Goal: Transaction & Acquisition: Purchase product/service

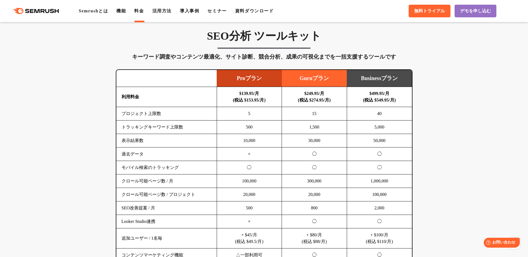
scroll to position [317, 0]
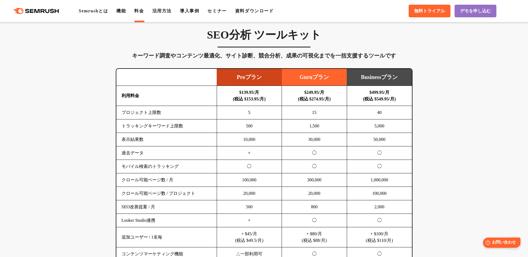
click at [500, 242] on span "お問い合わせ" at bounding box center [504, 242] width 24 height 5
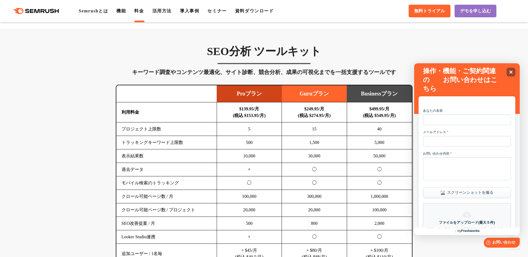
scroll to position [288, 0]
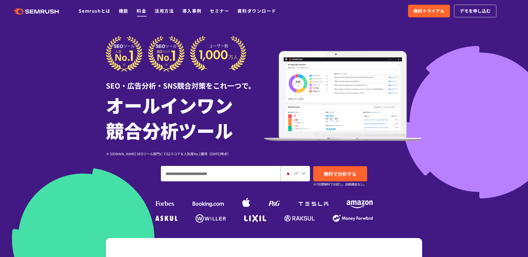
click at [137, 10] on link "料金" at bounding box center [142, 10] width 10 height 7
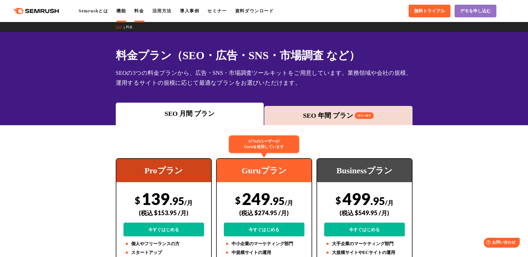
click at [116, 10] on link "機能" at bounding box center [121, 11] width 10 height 5
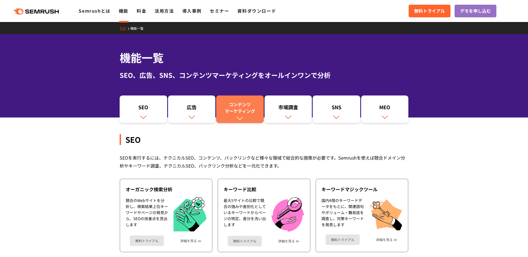
click at [237, 101] on div "コンテンツ マーケティング" at bounding box center [240, 107] width 42 height 13
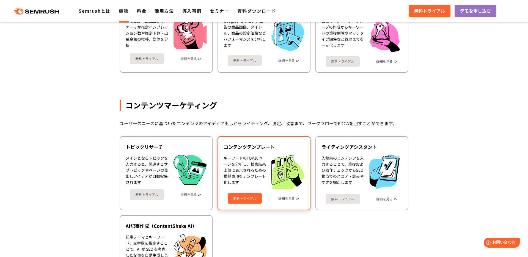
click at [296, 189] on div "無料トライアル 詳細を見る" at bounding box center [264, 196] width 81 height 15
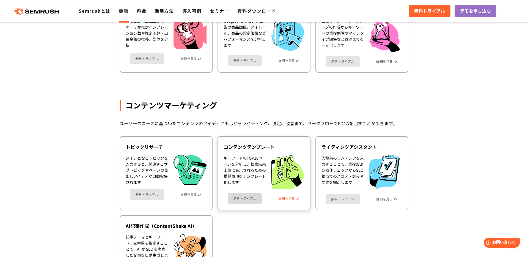
click at [295, 196] on link "詳細を見る" at bounding box center [286, 198] width 16 height 4
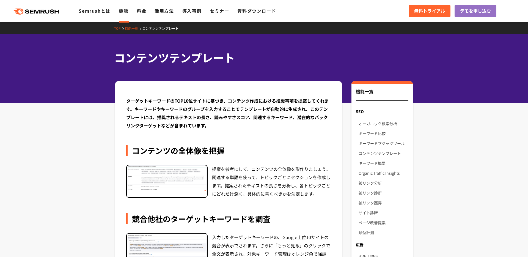
click at [174, 165] on img at bounding box center [167, 178] width 80 height 26
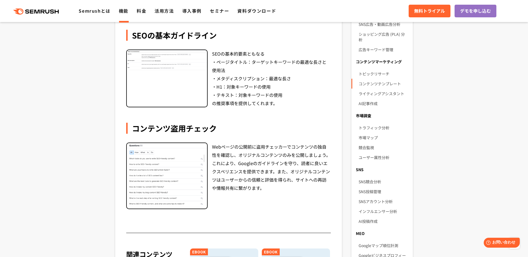
scroll to position [262, 0]
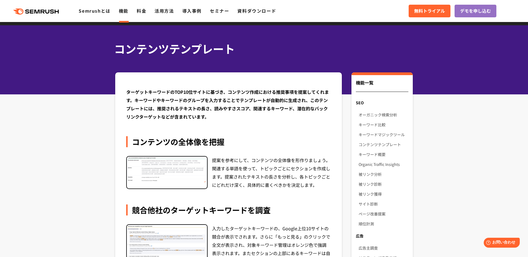
scroll to position [0, 0]
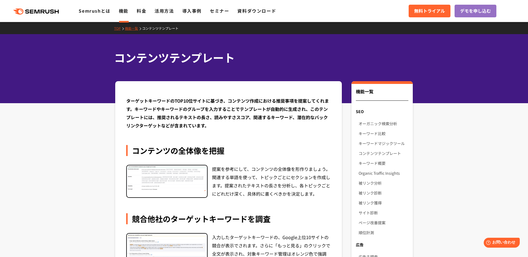
click at [119, 8] on link "機能" at bounding box center [124, 10] width 10 height 7
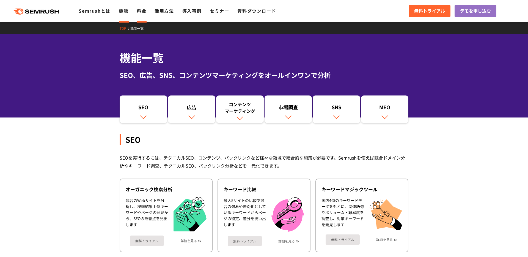
click at [137, 9] on link "料金" at bounding box center [142, 10] width 10 height 7
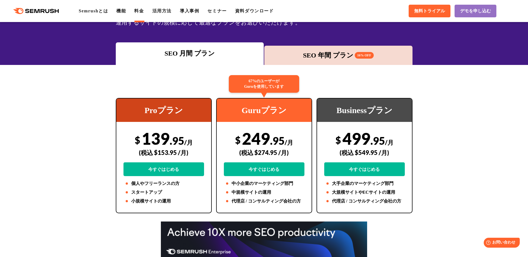
scroll to position [36, 0]
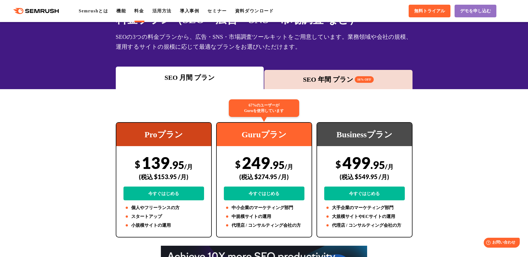
click at [112, 12] on div ".cls {fill: #FF642D;} .cls {fill: #FF642D;} Semrushとは 機能 料金 活用方法 導入事例 セミナー 資料ダウ…" at bounding box center [264, 11] width 528 height 16
click at [116, 12] on li "機能" at bounding box center [121, 11] width 10 height 7
click at [116, 9] on link "機能" at bounding box center [121, 11] width 10 height 5
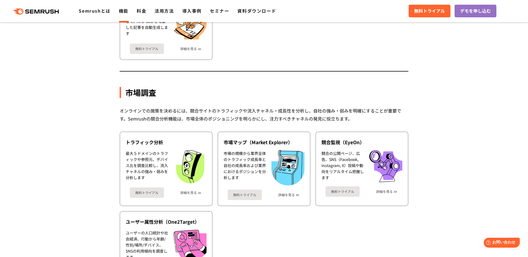
scroll to position [867, 0]
click at [137, 10] on link "料金" at bounding box center [142, 10] width 10 height 7
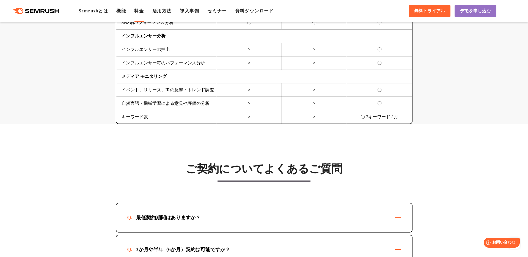
scroll to position [1421, 0]
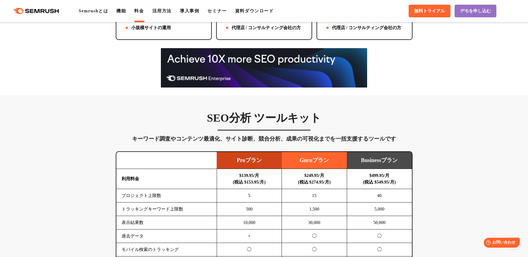
scroll to position [234, 0]
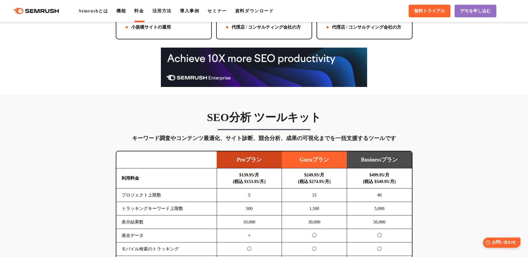
click at [501, 241] on span "お問い合わせ" at bounding box center [504, 242] width 24 height 5
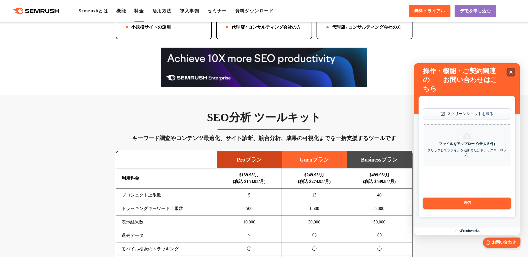
scroll to position [0, 0]
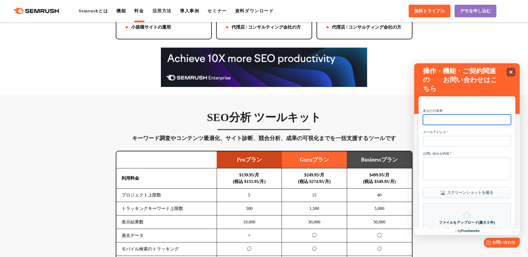
click at [471, 119] on input "あなたの名前" at bounding box center [467, 119] width 88 height 10
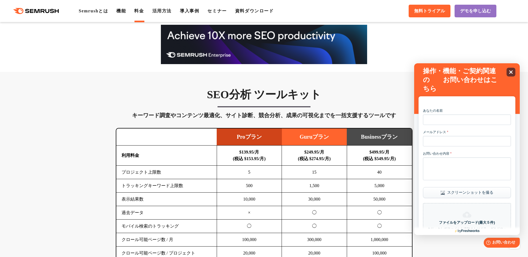
click at [510, 71] on icon "Close" at bounding box center [511, 72] width 4 height 4
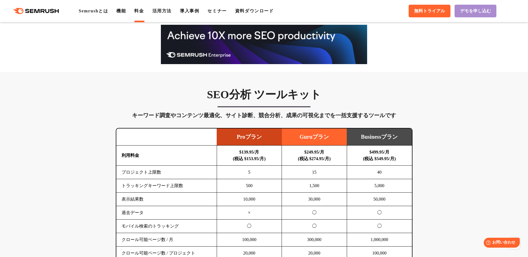
click at [496, 7] on link "デモを申し込む" at bounding box center [476, 11] width 42 height 13
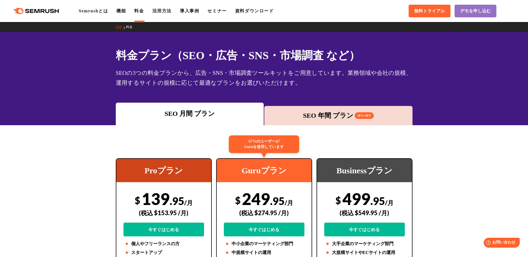
click at [323, 111] on div "SEO 年間 プラン 16% OFF" at bounding box center [338, 116] width 143 height 10
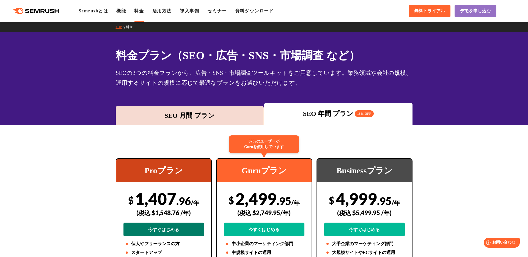
click at [163, 222] on link "今すぐはじめる" at bounding box center [163, 229] width 81 height 14
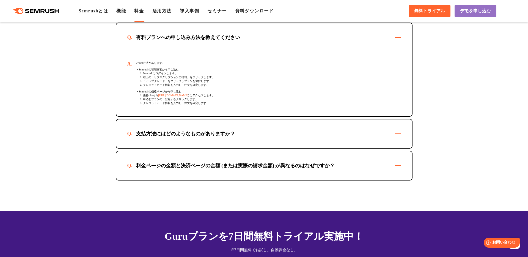
scroll to position [1709, 0]
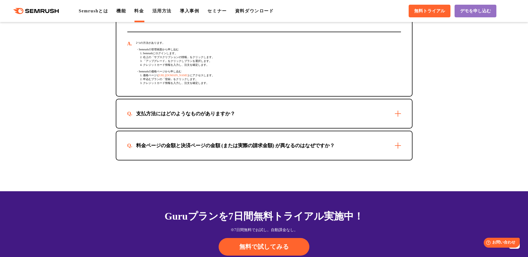
scroll to position [1682, 0]
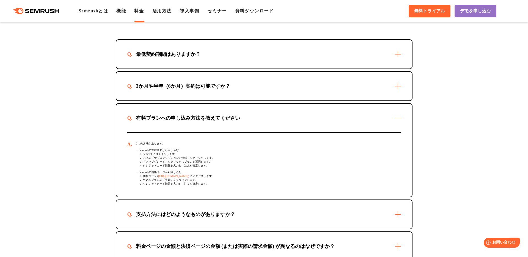
scroll to position [1550, 0]
